Goal: Task Accomplishment & Management: Manage account settings

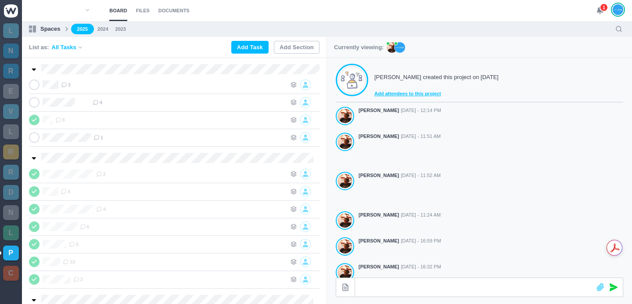
scroll to position [244, 0]
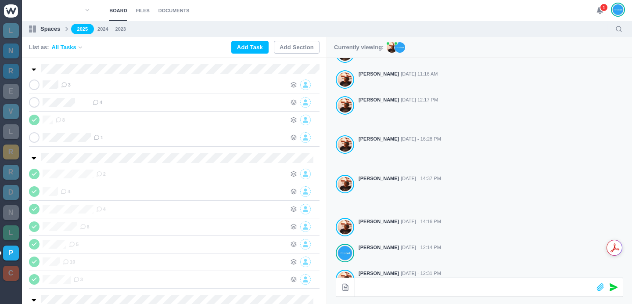
click at [607, 11] on div "1" at bounding box center [610, 10] width 29 height 21
click at [599, 11] on use at bounding box center [600, 10] width 6 height 7
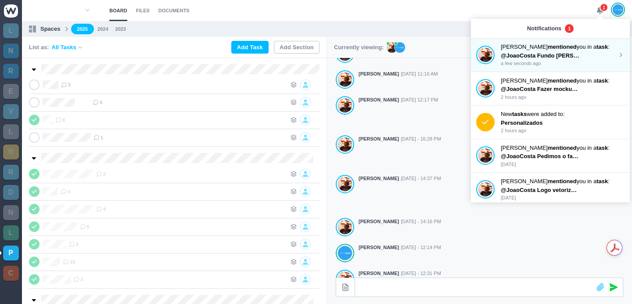
click at [575, 50] on p "[PERSON_NAME] mentioned you in a task :" at bounding box center [558, 47] width 117 height 9
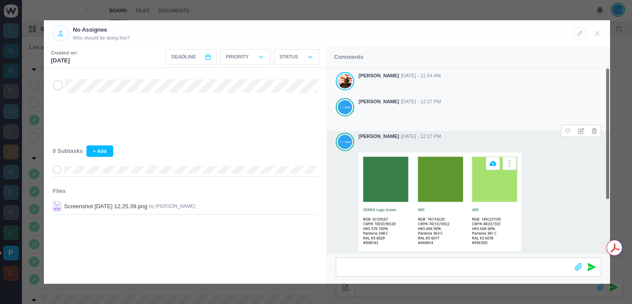
scroll to position [82, 0]
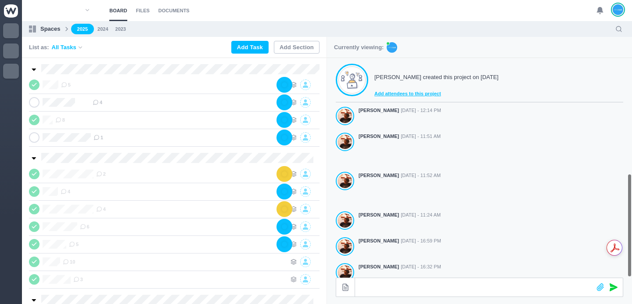
scroll to position [244, 0]
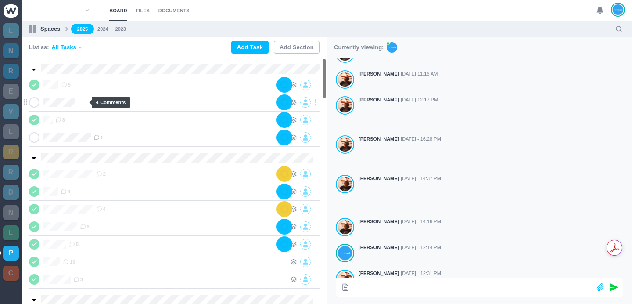
click at [93, 103] on use at bounding box center [95, 102] width 5 height 5
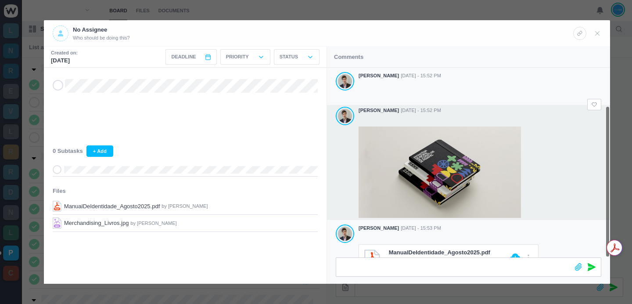
scroll to position [47, 0]
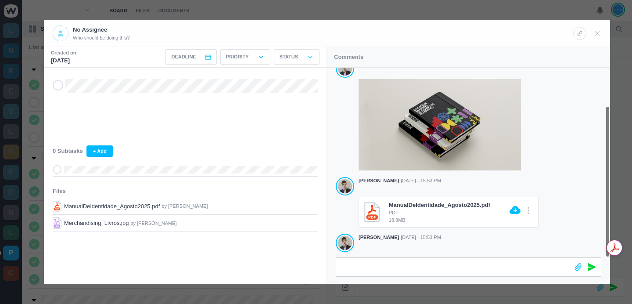
click at [352, 19] on div at bounding box center [316, 152] width 632 height 304
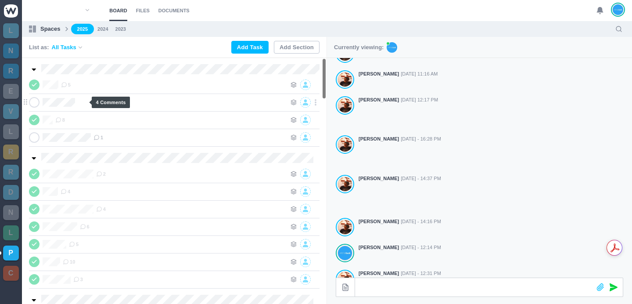
click at [93, 100] on use at bounding box center [95, 102] width 5 height 5
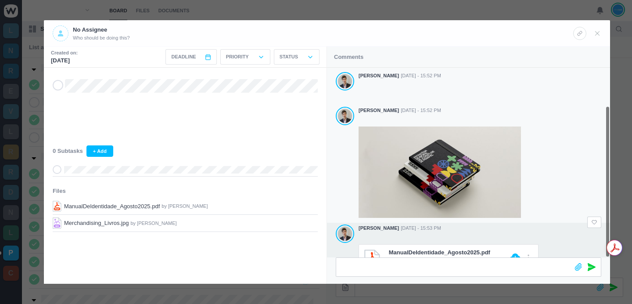
scroll to position [47, 0]
